Goal: Task Accomplishment & Management: Use online tool/utility

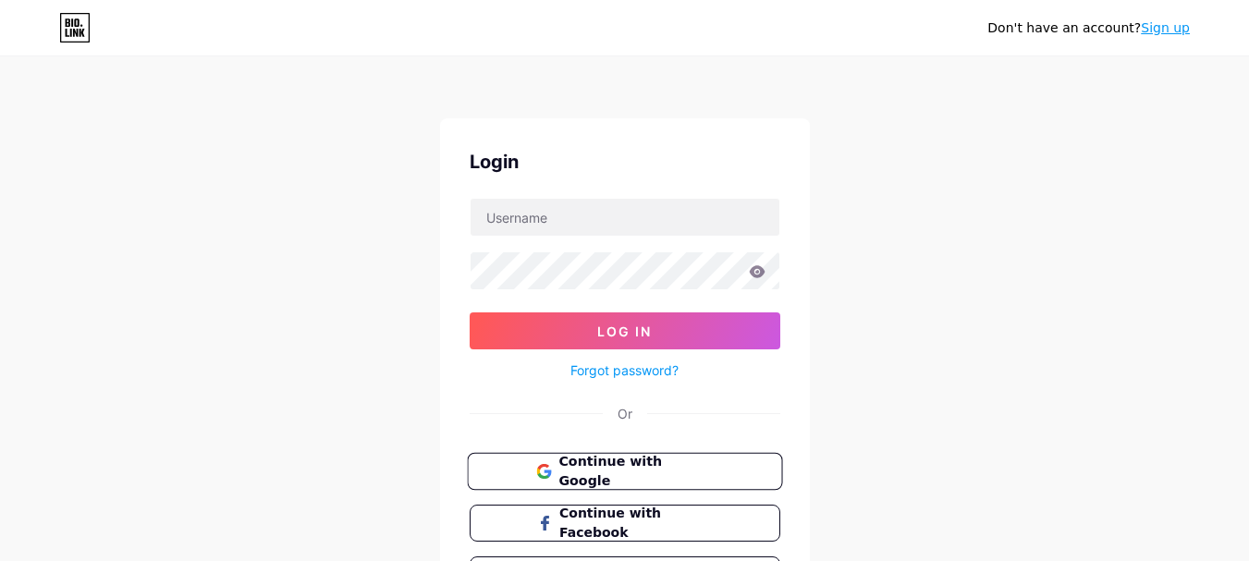
click at [685, 472] on span "Continue with Google" at bounding box center [635, 472] width 154 height 40
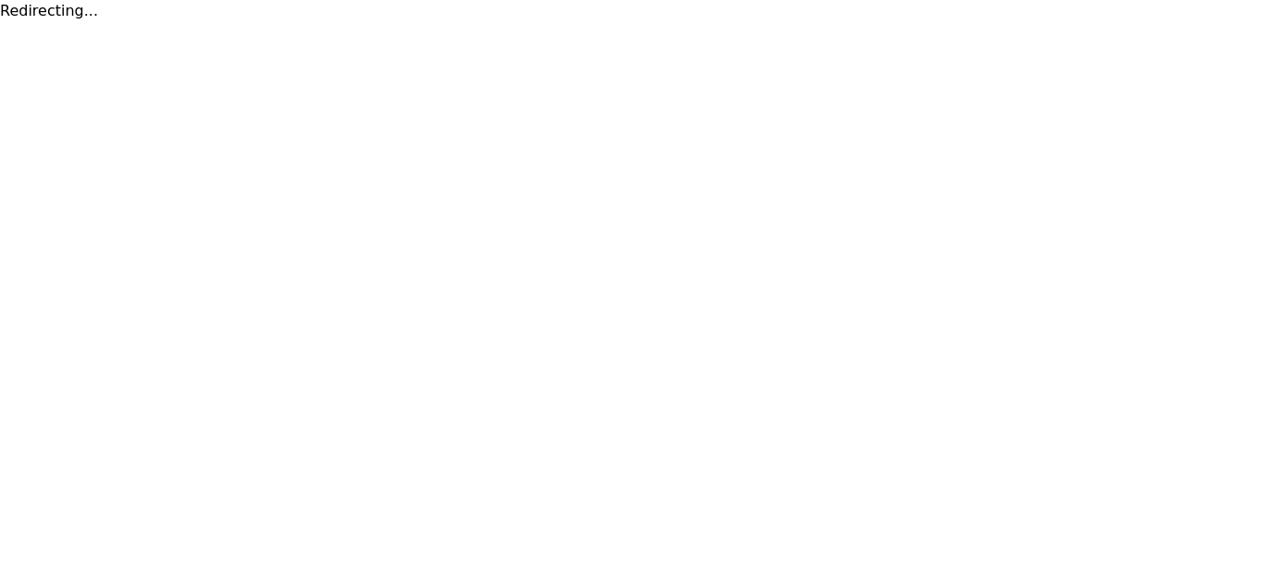
drag, startPoint x: 0, startPoint y: 0, endPoint x: 643, endPoint y: 184, distance: 669.1
click at [643, 22] on html "Redirecting..." at bounding box center [631, 11] width 1263 height 22
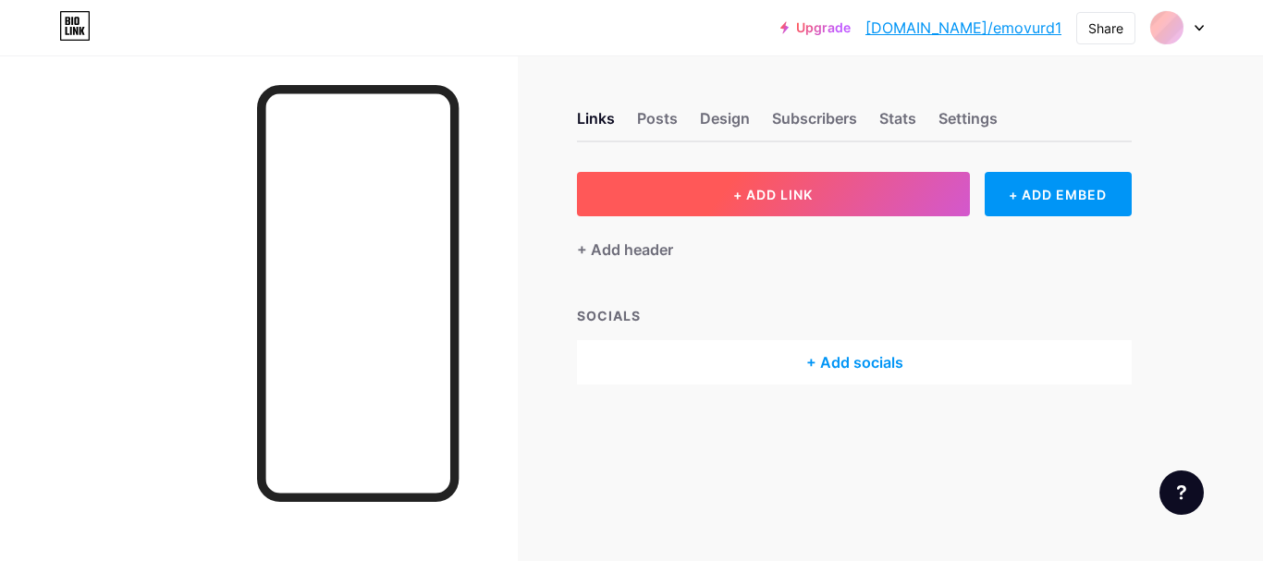
click at [600, 177] on button "+ ADD LINK" at bounding box center [773, 194] width 393 height 44
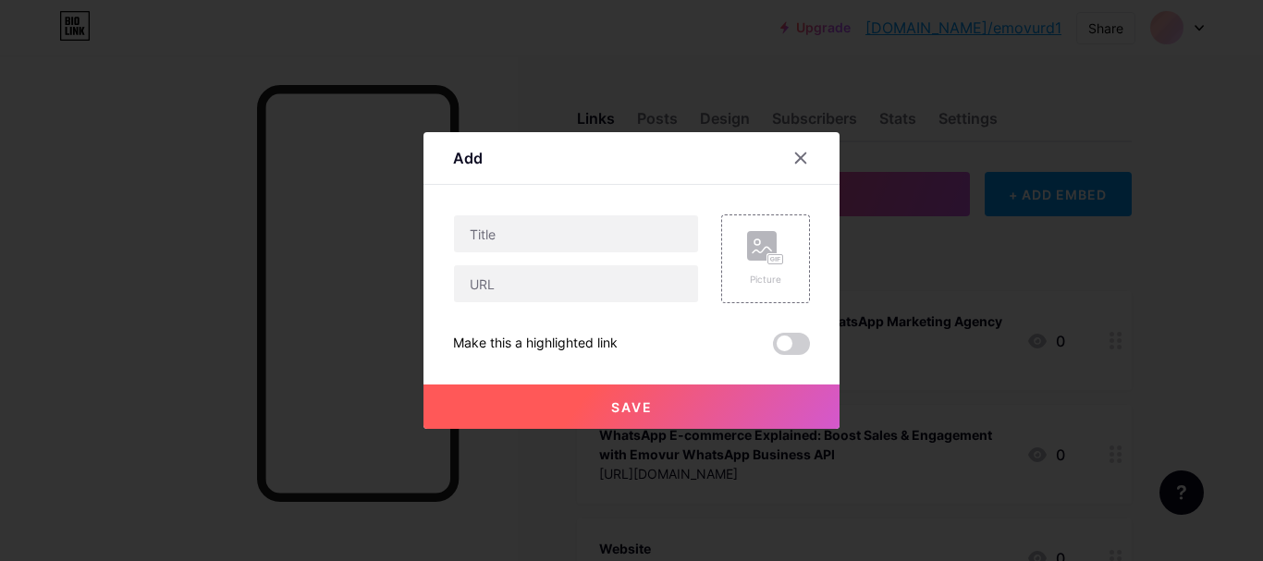
click at [817, 152] on div at bounding box center [811, 157] width 55 height 33
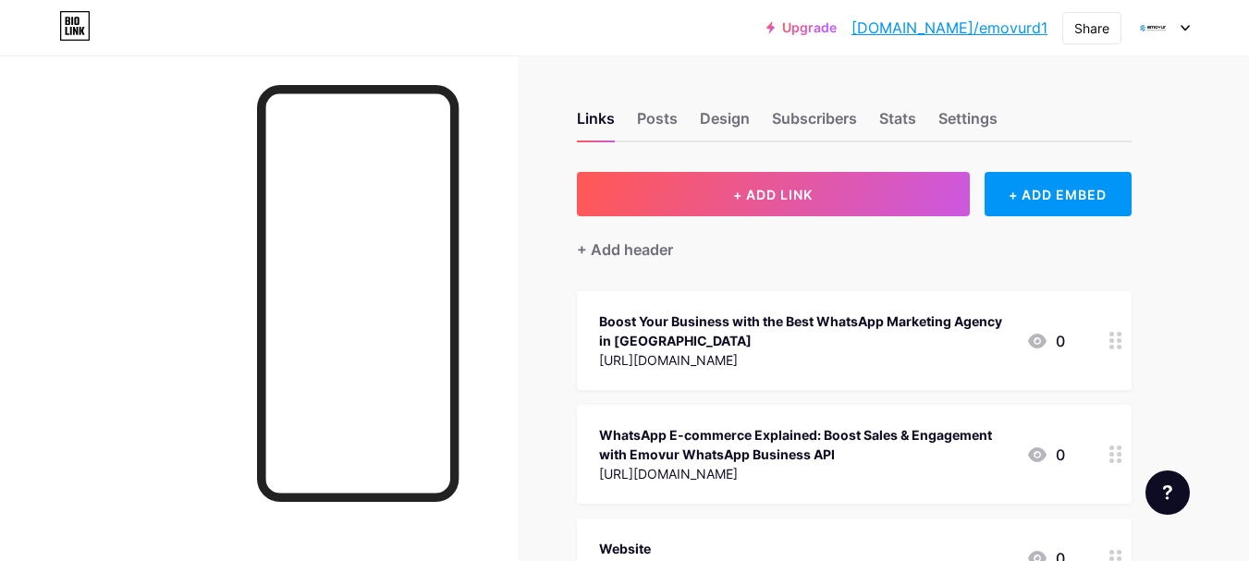
click at [807, 156] on div "Links Posts Design Subscribers Stats Settings + ADD LINK + ADD EMBED + Add head…" at bounding box center [604, 434] width 1209 height 758
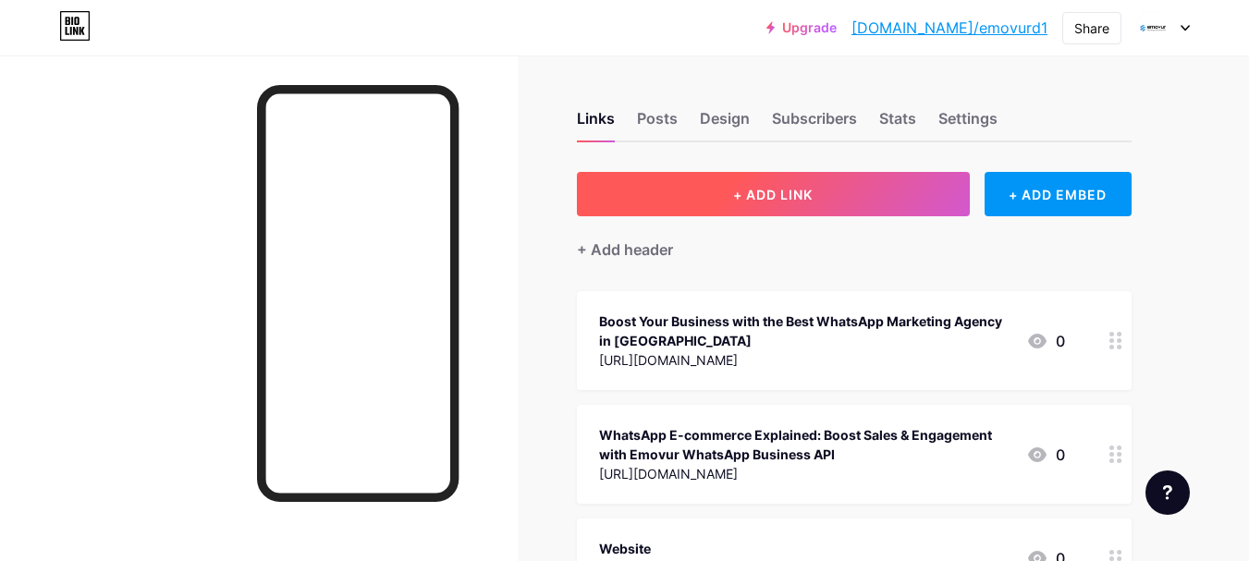
click at [809, 193] on span "+ ADD LINK" at bounding box center [772, 195] width 79 height 16
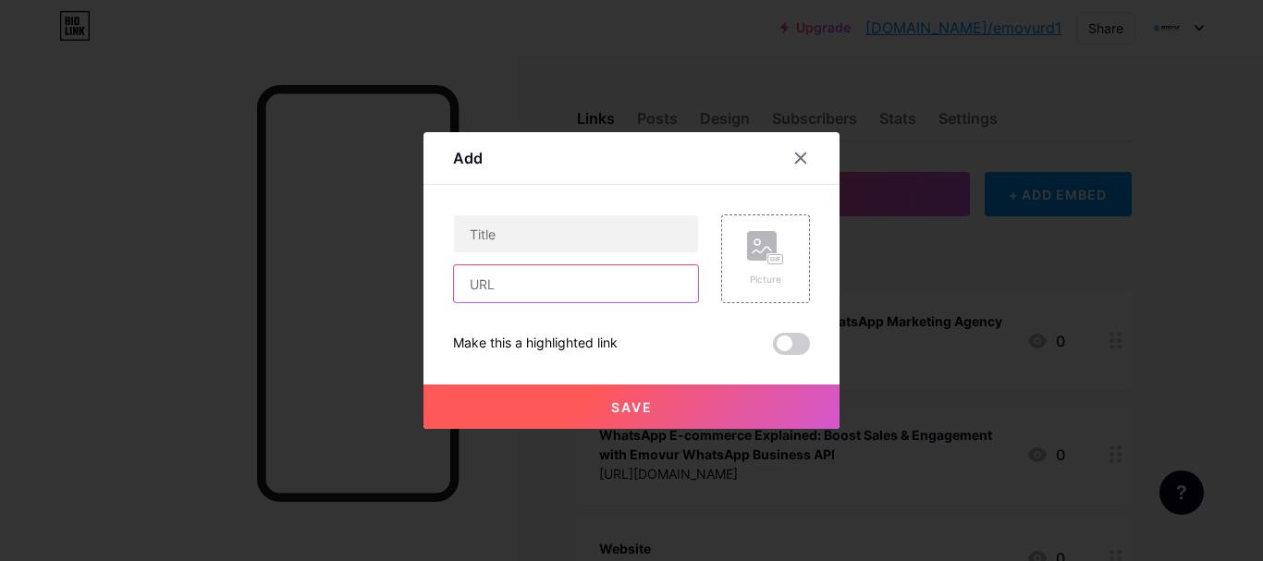
click at [629, 297] on input "text" at bounding box center [576, 283] width 244 height 37
paste input "[URL][DOMAIN_NAME]"
type input "[URL][DOMAIN_NAME]"
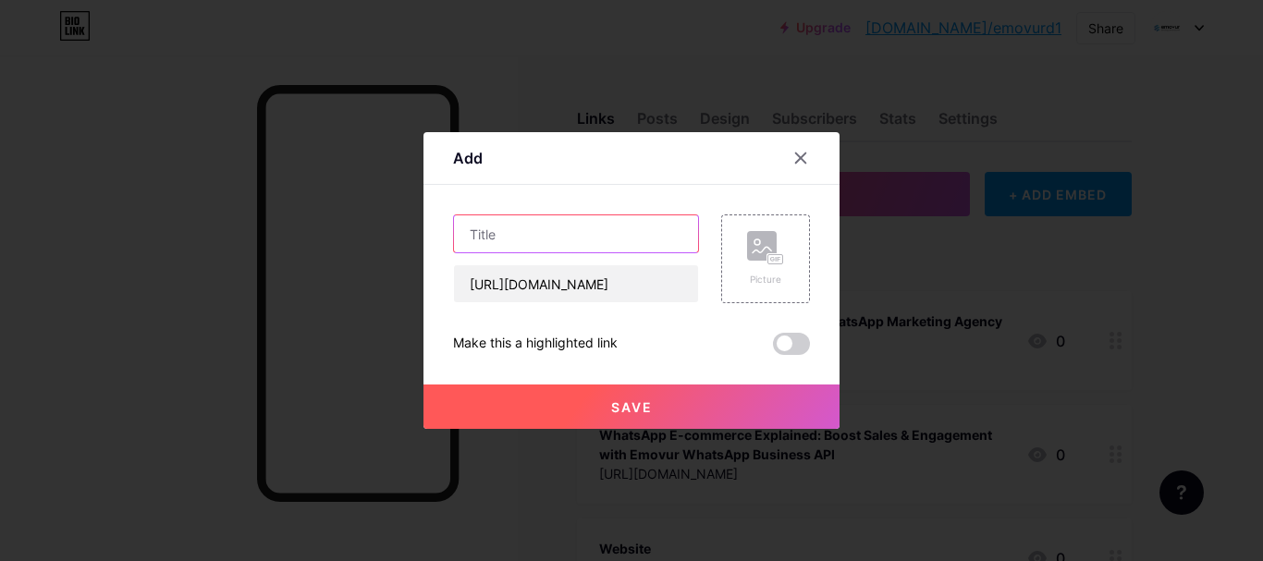
click at [583, 235] on input "text" at bounding box center [576, 233] width 244 height 37
paste input "WhatsApp Business API for Events: How Emovur is Transforming Event Communication"
type input "WhatsApp Business API for Events: How Emovur is Transforming Event Communication"
click at [673, 402] on button "Save" at bounding box center [631, 407] width 416 height 44
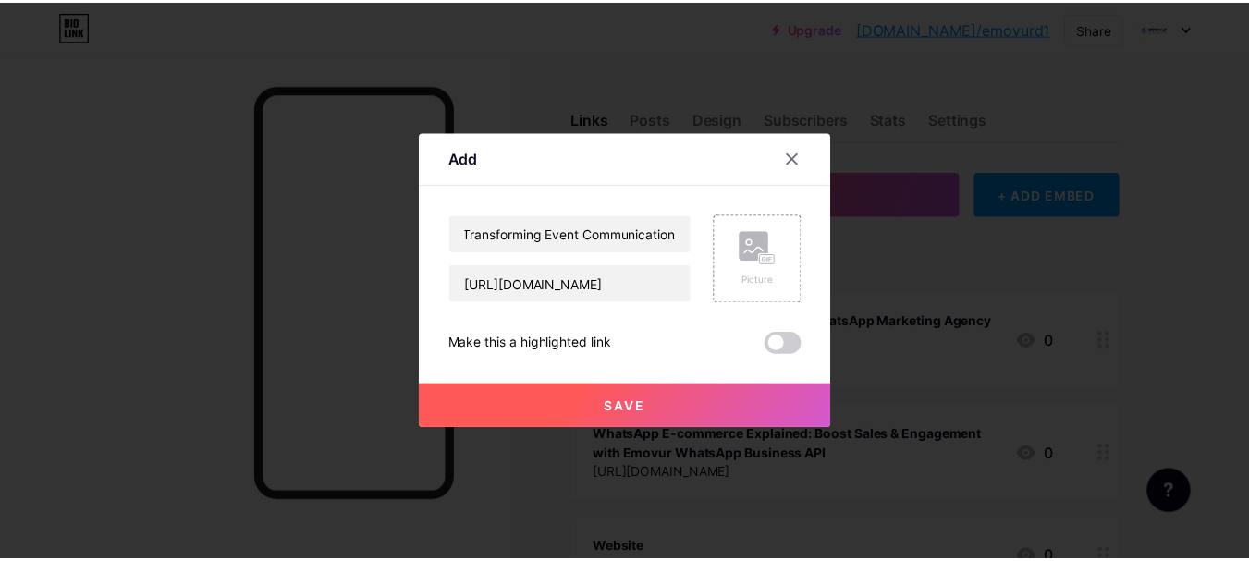
scroll to position [0, 0]
